Goal: Find specific fact: Find specific fact

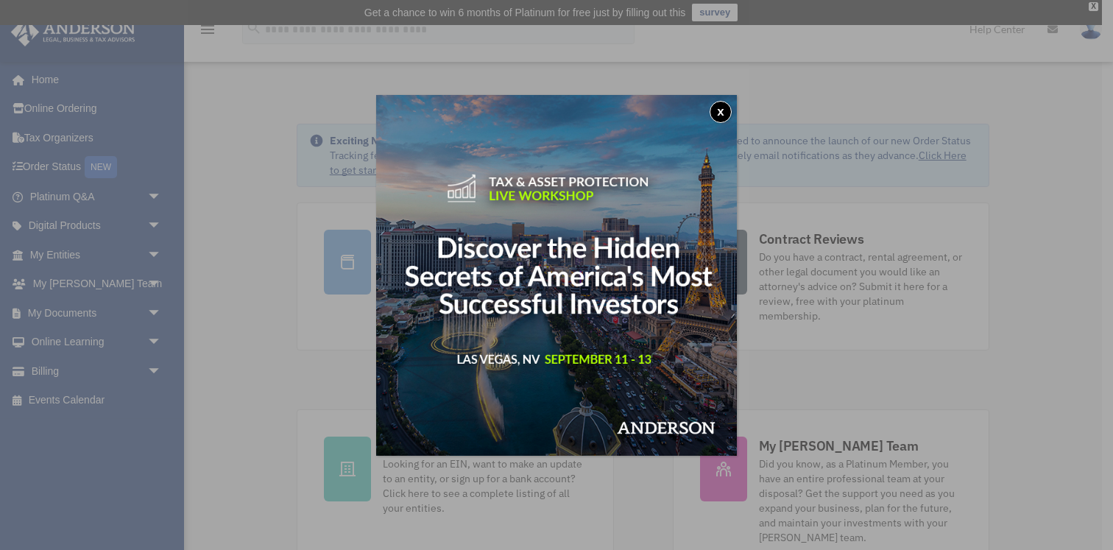
click at [714, 107] on button "x" at bounding box center [720, 112] width 22 height 22
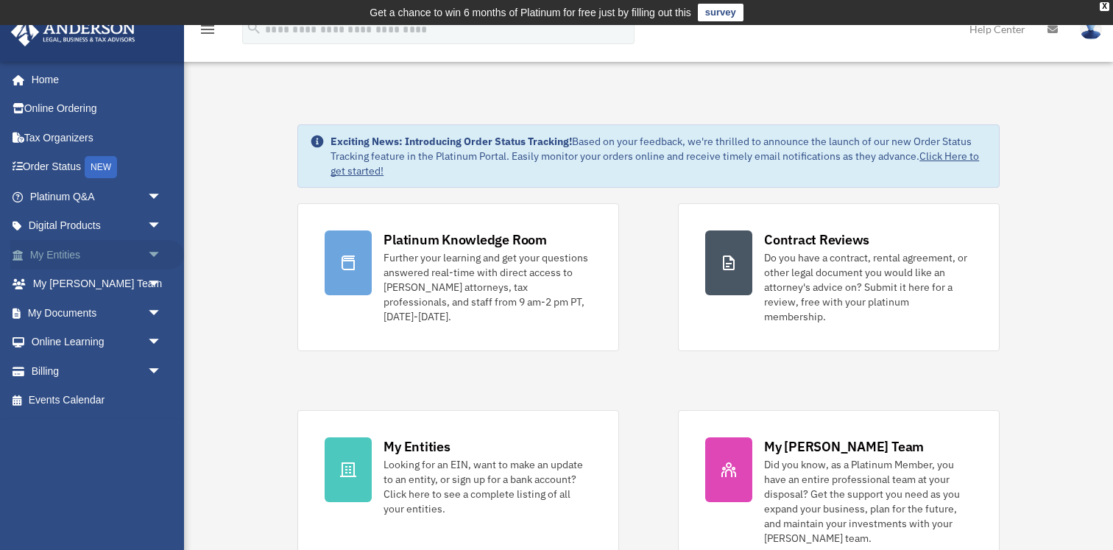
click at [155, 255] on span "arrow_drop_down" at bounding box center [161, 255] width 29 height 30
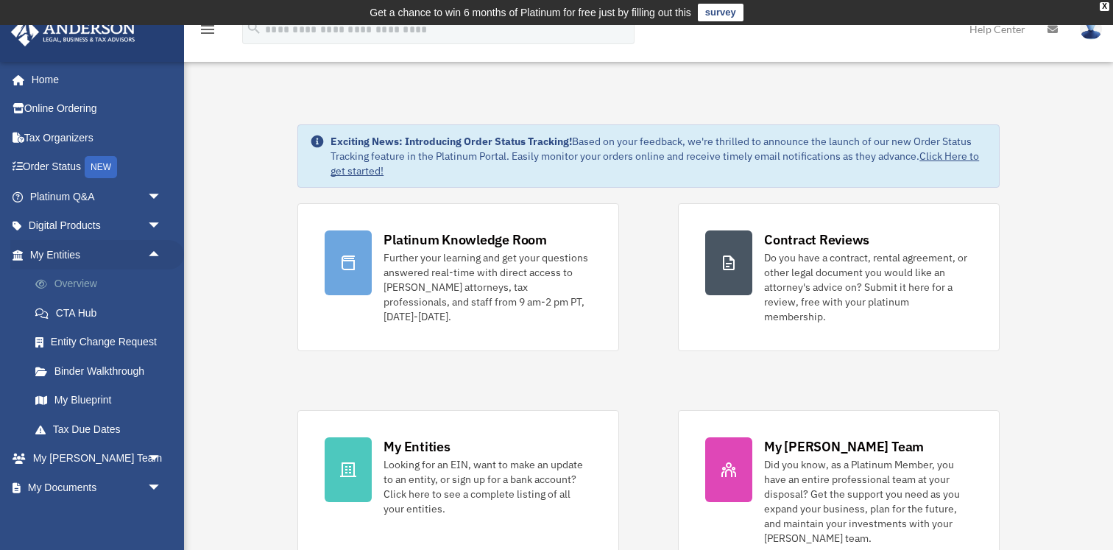
click at [109, 292] on link "Overview" at bounding box center [102, 283] width 163 height 29
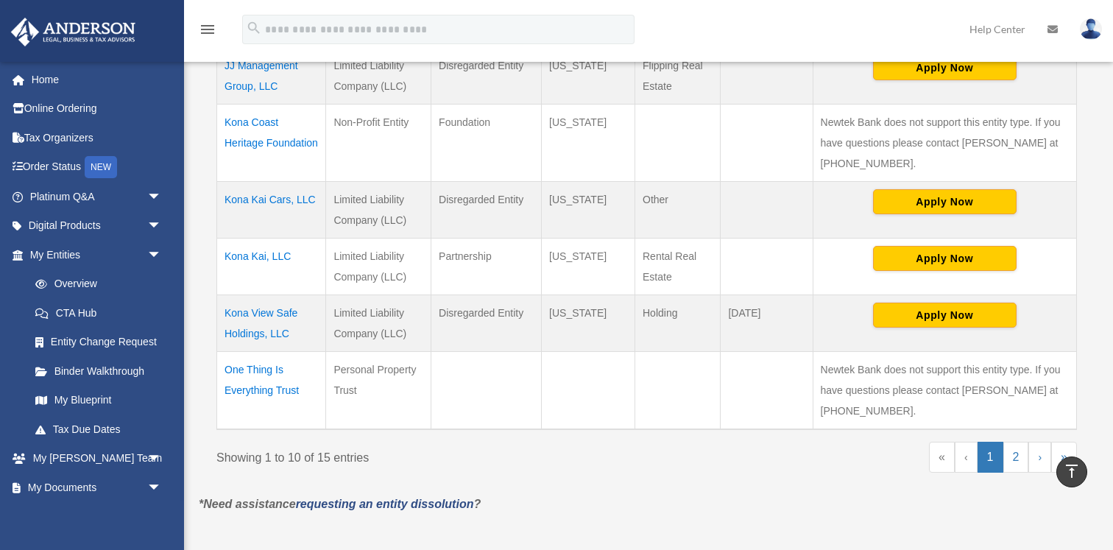
scroll to position [647, 0]
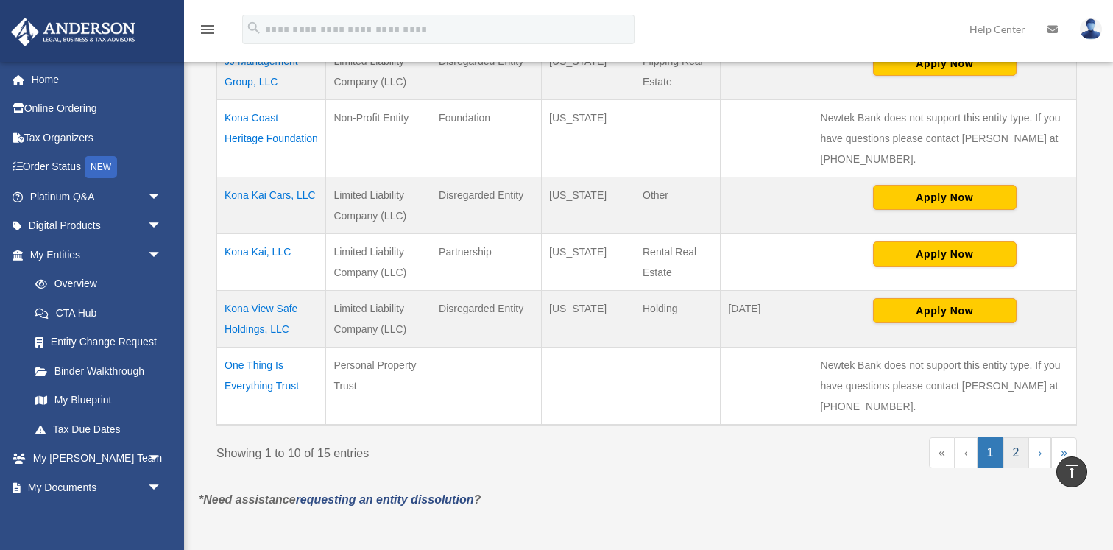
click at [1011, 451] on link "2" at bounding box center [1016, 452] width 26 height 31
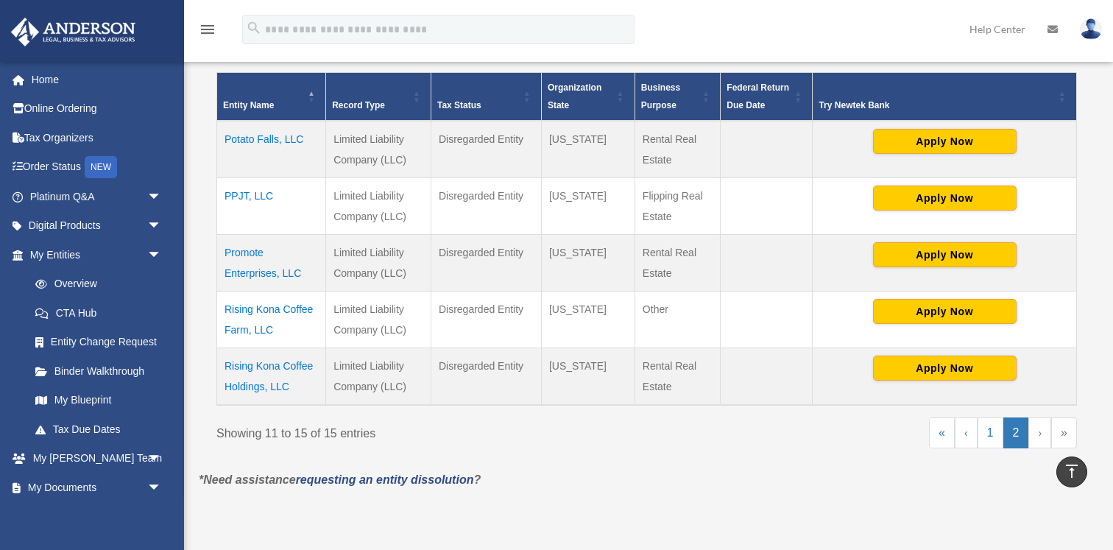
scroll to position [280, 0]
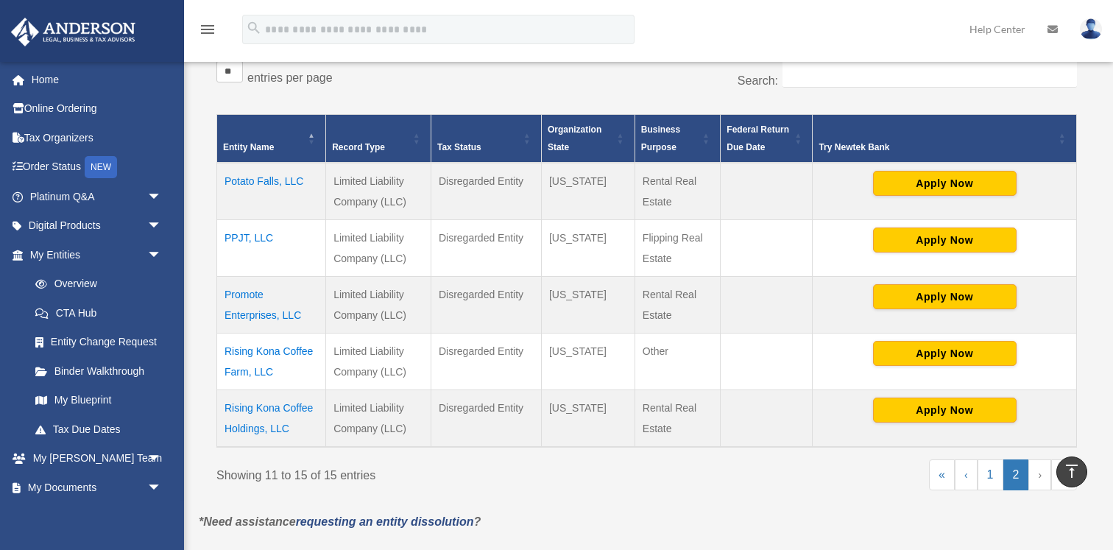
click at [263, 351] on td "Rising Kona Coffee Farm, LLC" at bounding box center [271, 361] width 109 height 57
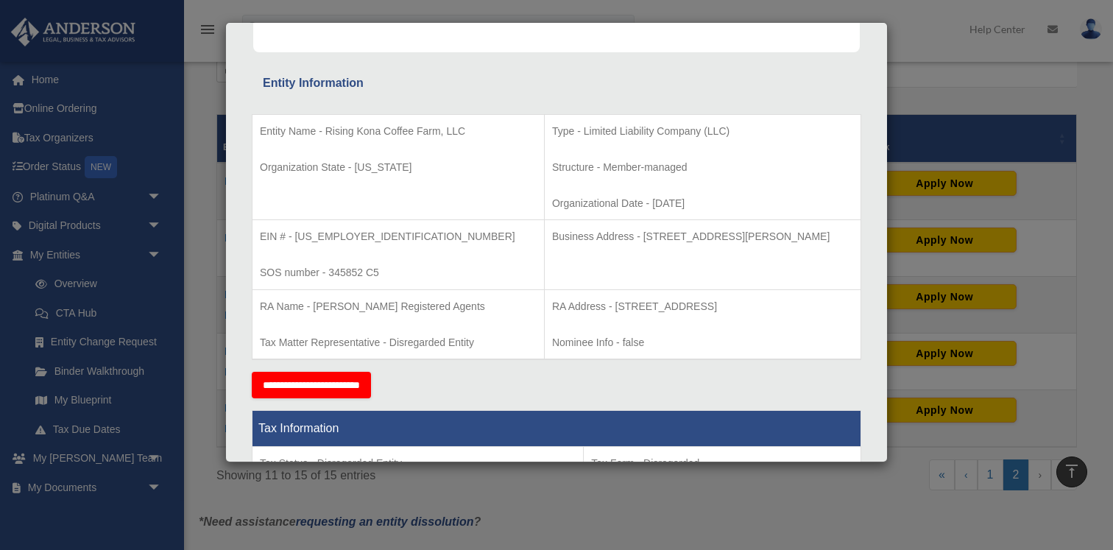
scroll to position [231, 0]
drag, startPoint x: 351, startPoint y: 233, endPoint x: 296, endPoint y: 238, distance: 55.4
click at [296, 238] on p "EIN # - [US_EMPLOYER_IDENTIFICATION_NUMBER]" at bounding box center [398, 236] width 277 height 18
copy p "[US_EMPLOYER_IDENTIFICATION_NUMBER]"
